Goal: Task Accomplishment & Management: Use online tool/utility

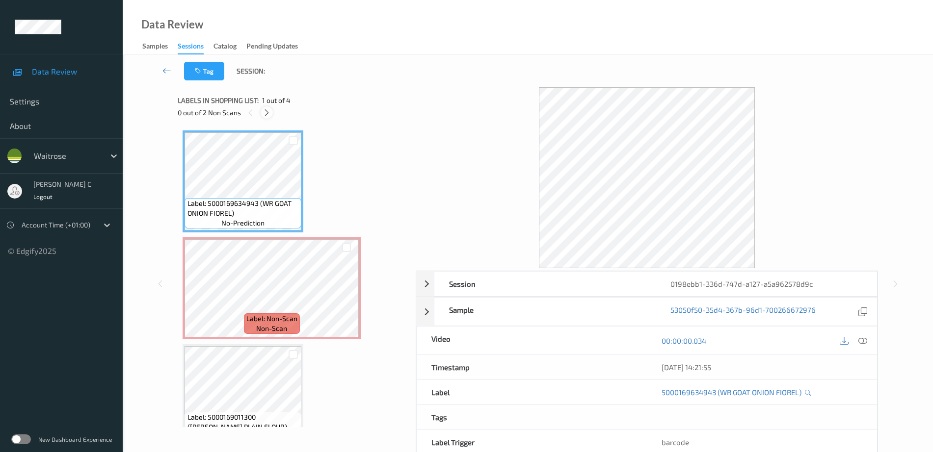
click at [269, 110] on icon at bounding box center [267, 112] width 8 height 9
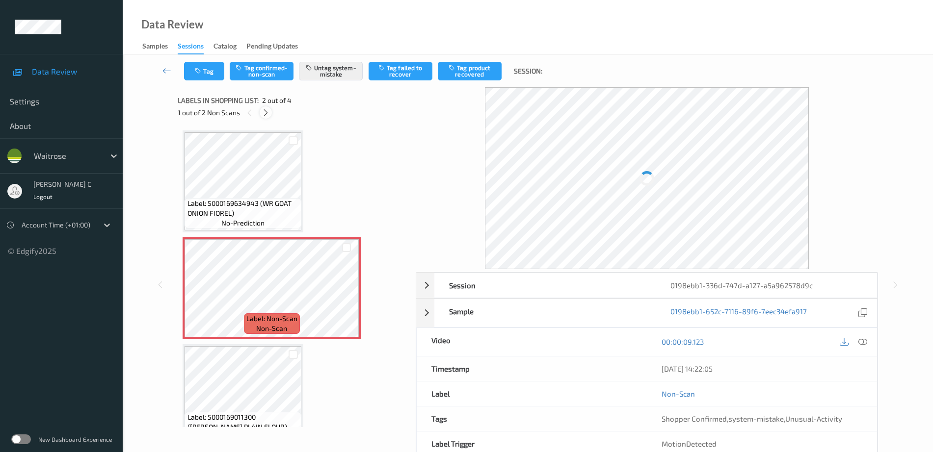
scroll to position [5, 0]
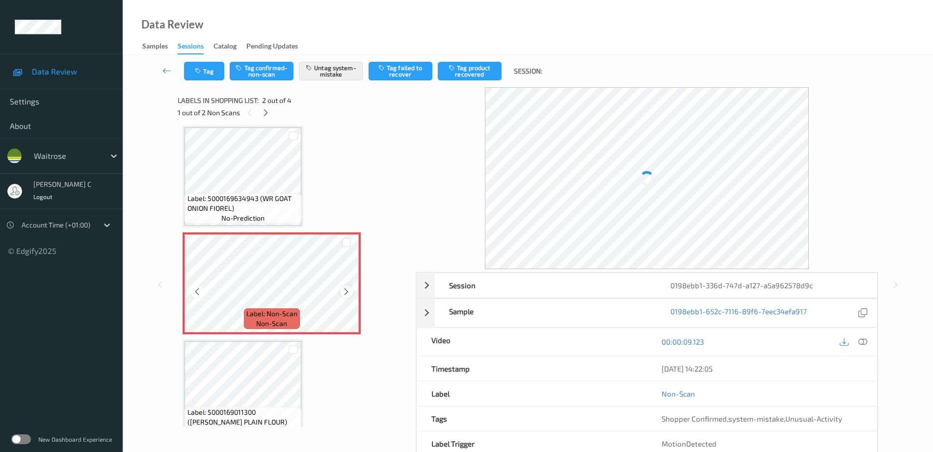
click at [347, 294] on icon at bounding box center [346, 292] width 8 height 9
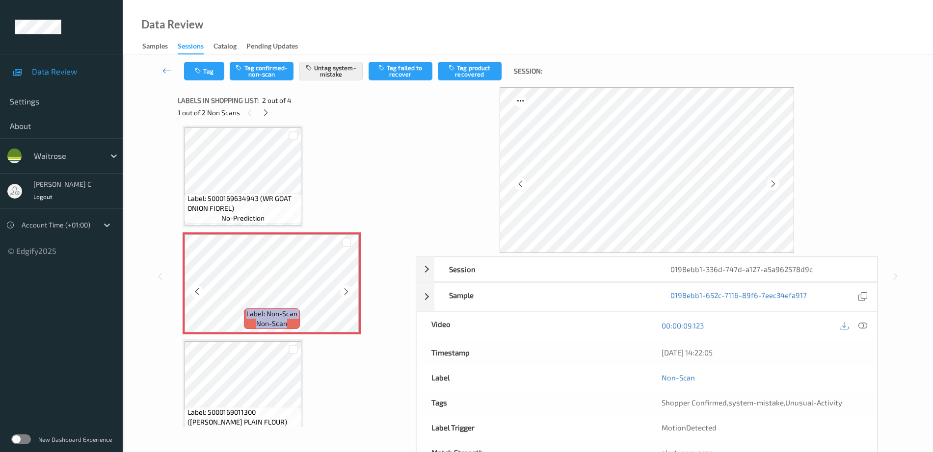
click at [347, 294] on icon at bounding box center [346, 292] width 8 height 9
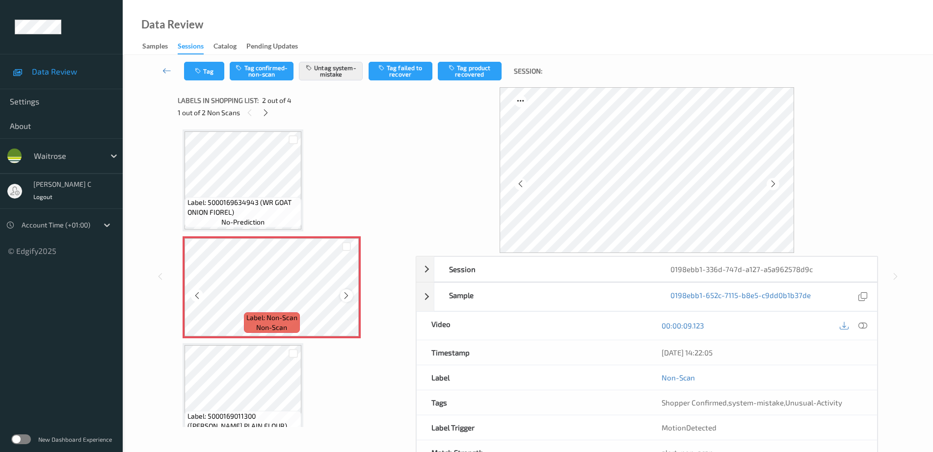
scroll to position [0, 0]
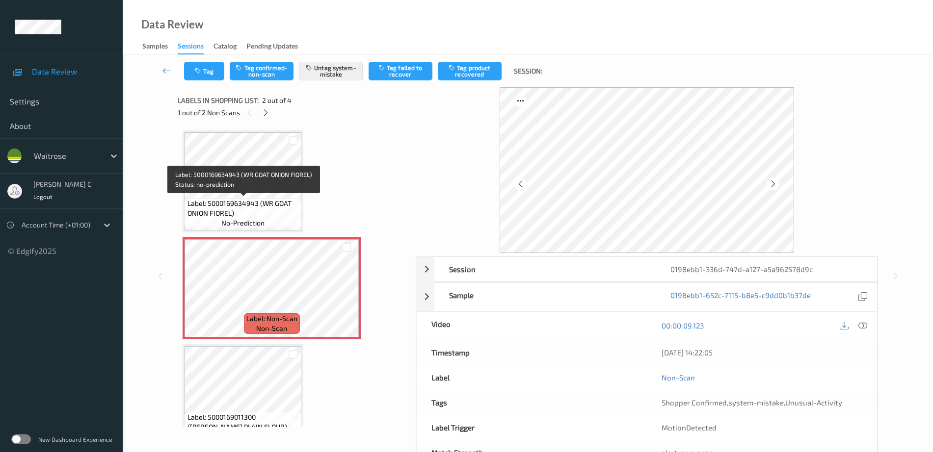
click at [259, 208] on span "Label: 5000169634943 (WR GOAT ONION FIOREL)" at bounding box center [243, 209] width 112 height 20
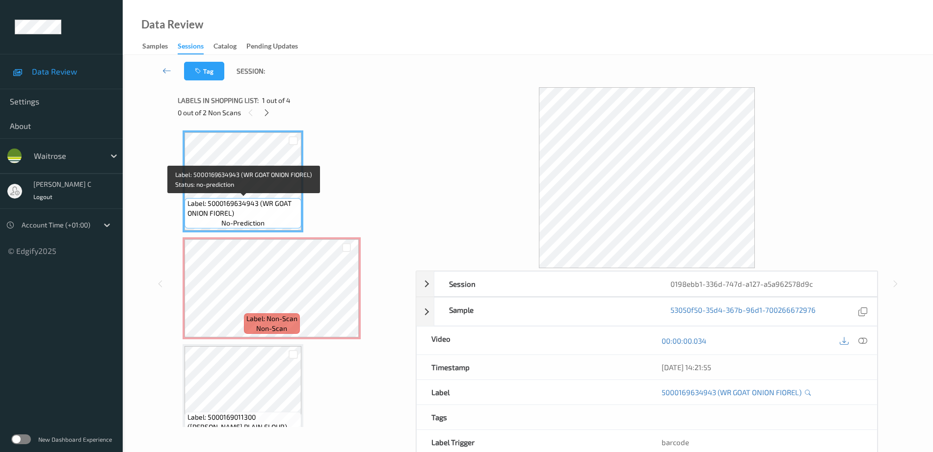
click at [257, 206] on span "Label: 5000169634943 (WR GOAT ONION FIOREL)" at bounding box center [243, 209] width 112 height 20
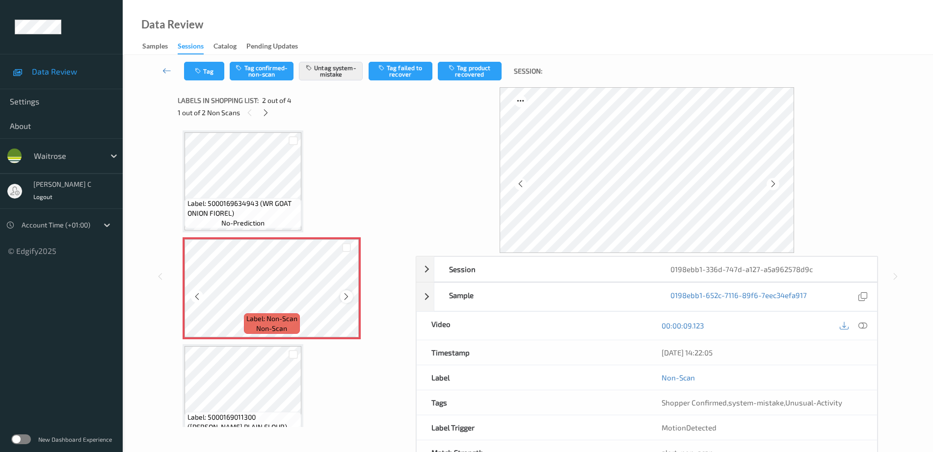
click at [348, 293] on icon at bounding box center [346, 296] width 8 height 9
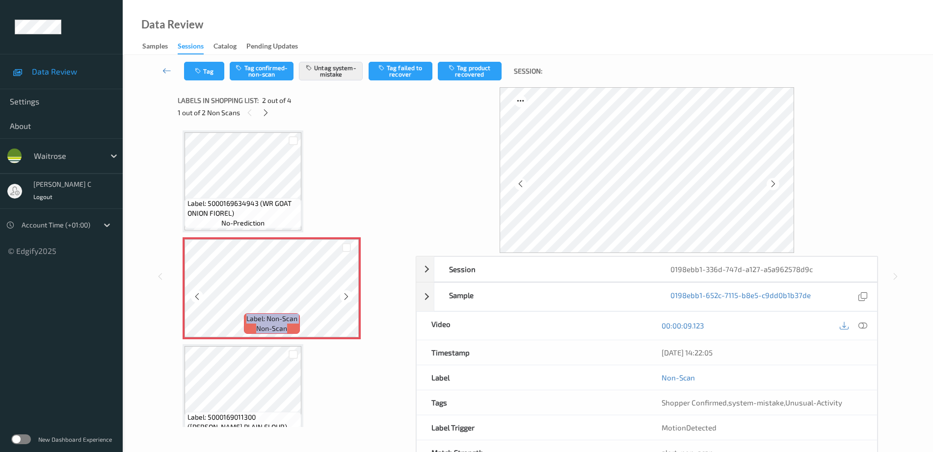
click at [348, 293] on icon at bounding box center [346, 296] width 8 height 9
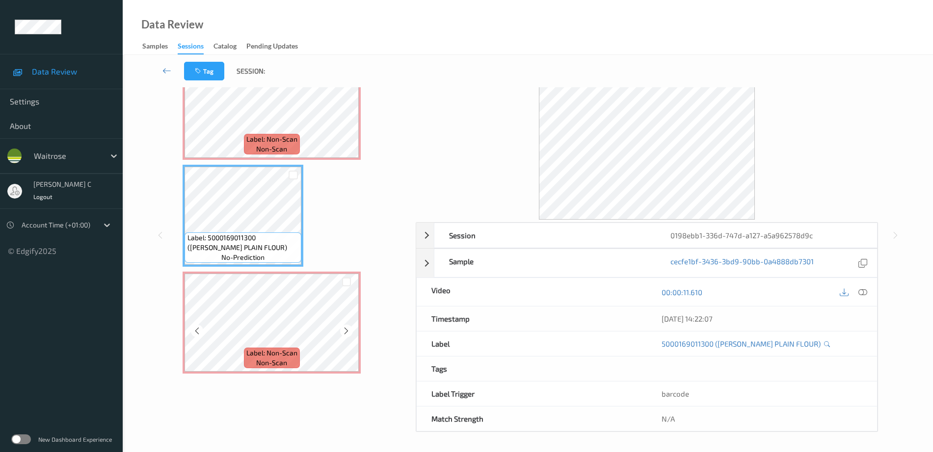
scroll to position [34, 0]
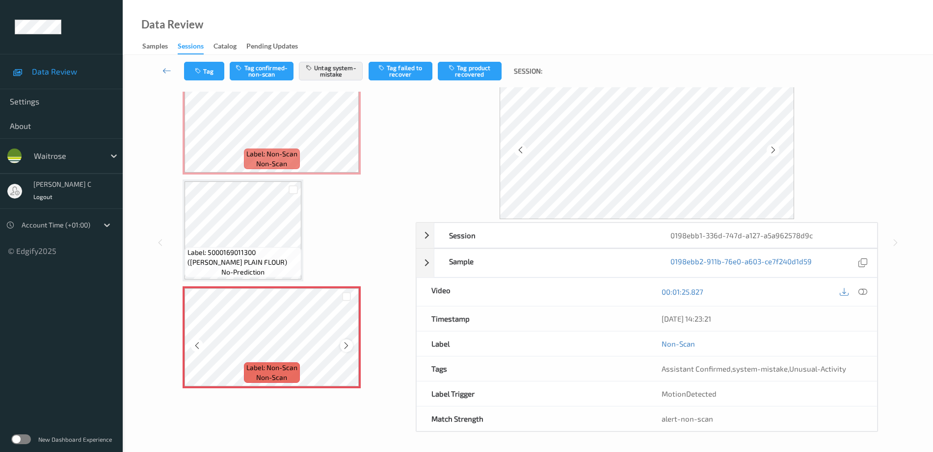
click at [348, 345] on icon at bounding box center [346, 346] width 8 height 9
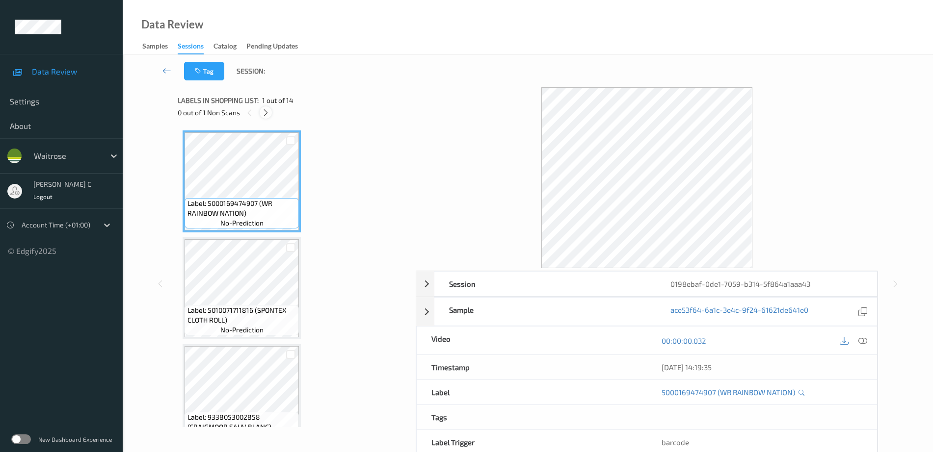
click at [267, 113] on icon at bounding box center [266, 112] width 8 height 9
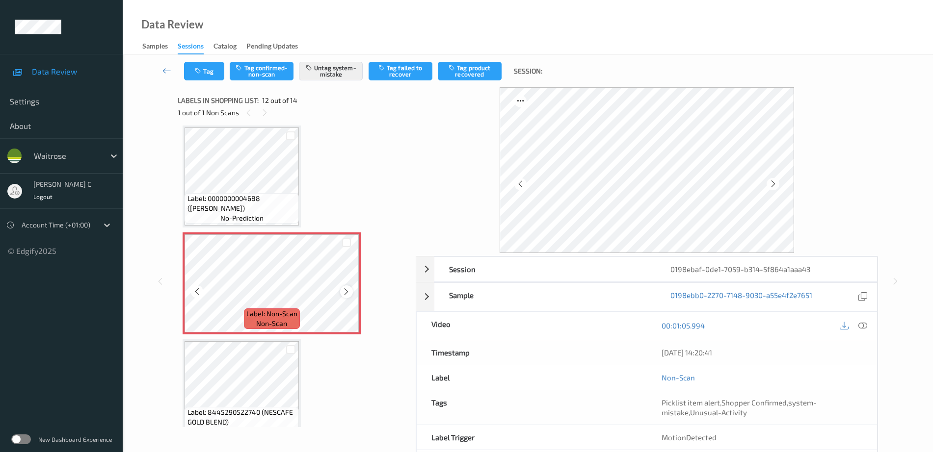
click at [345, 292] on icon at bounding box center [346, 292] width 8 height 9
click at [341, 290] on div at bounding box center [346, 292] width 12 height 12
click at [272, 209] on span "Label: 0000000004688 (WR LEMON)" at bounding box center [241, 204] width 109 height 20
